Goal: Navigation & Orientation: Find specific page/section

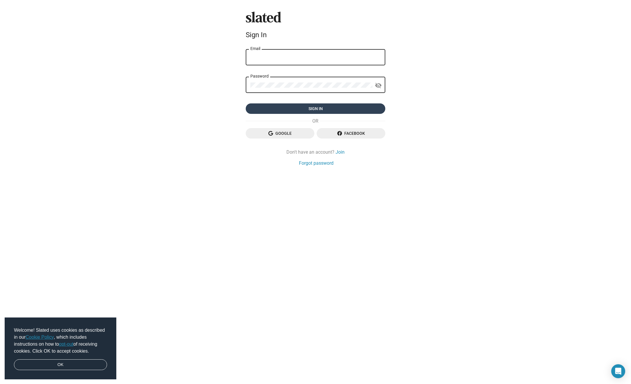
type input "[EMAIL_ADDRESS][DOMAIN_NAME]"
click at [334, 109] on span "Sign in" at bounding box center [315, 109] width 130 height 10
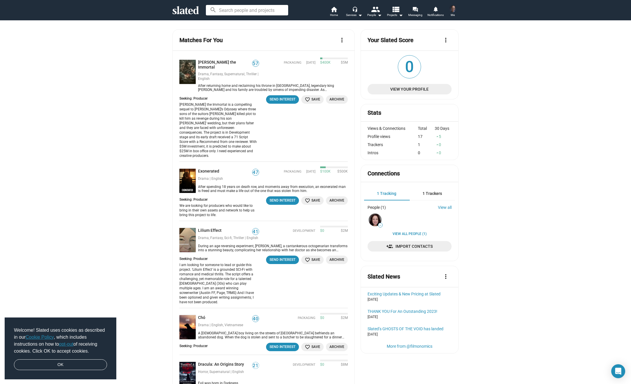
click at [408, 90] on span "View Your Profile" at bounding box center [409, 89] width 75 height 10
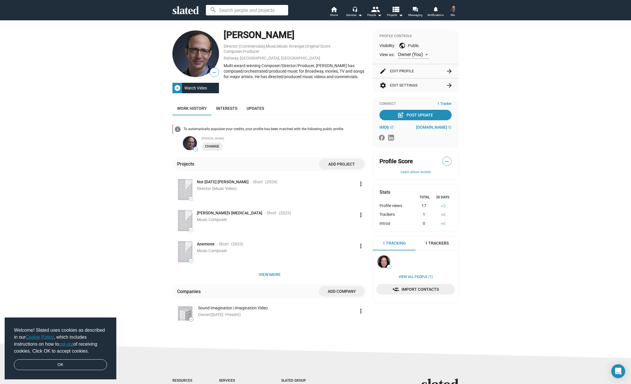
click at [336, 75] on div "Multi-award winning Composer/Director/Producer, [PERSON_NAME] has composed/orch…" at bounding box center [295, 71] width 143 height 16
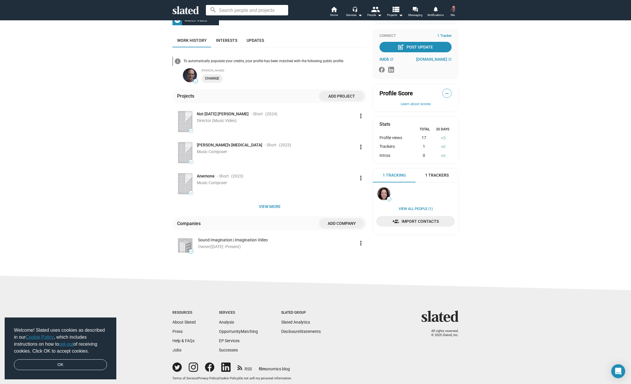
scroll to position [69, 0]
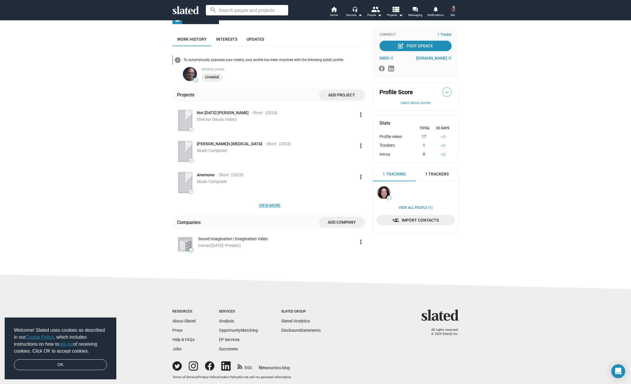
click at [273, 206] on span "View more" at bounding box center [269, 205] width 185 height 10
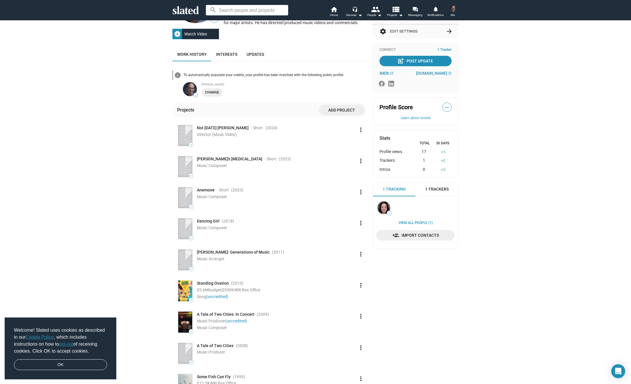
scroll to position [0, 0]
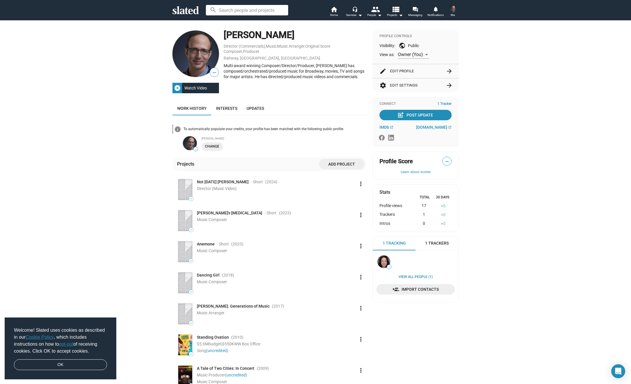
click at [195, 85] on div "Watch Video" at bounding box center [195, 88] width 27 height 10
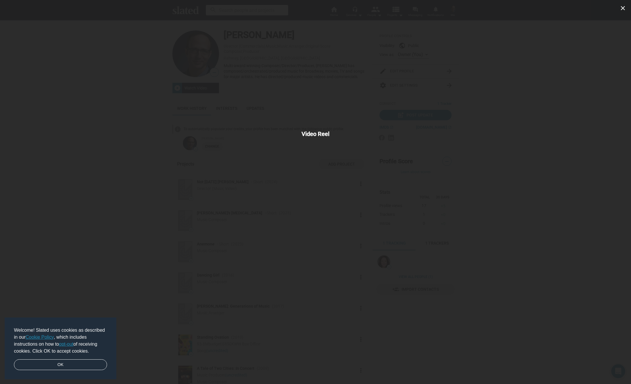
click at [147, 96] on div "close Video Reel" at bounding box center [315, 192] width 631 height 384
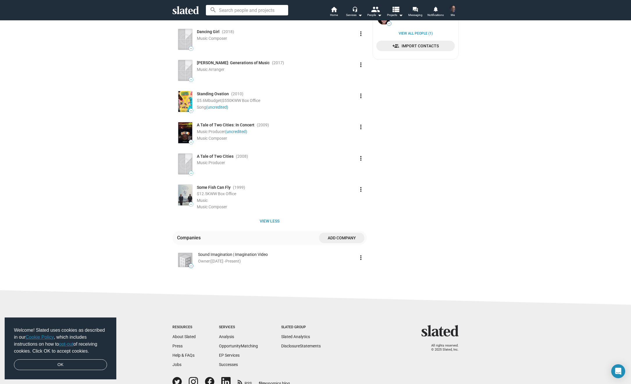
scroll to position [243, 0]
click at [361, 127] on mat-icon "more_vert" at bounding box center [360, 127] width 7 height 7
click at [361, 127] on div at bounding box center [315, 192] width 631 height 384
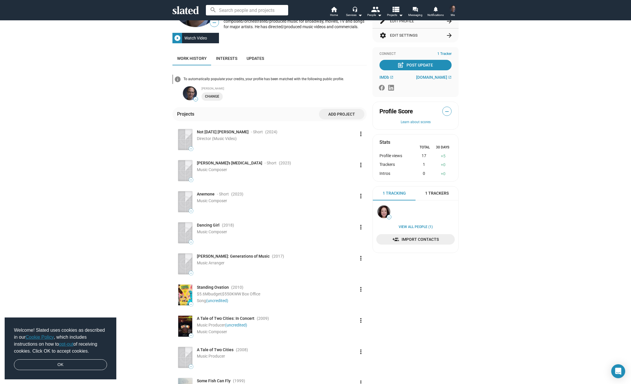
scroll to position [0, 0]
